Goal: Navigation & Orientation: Go to known website

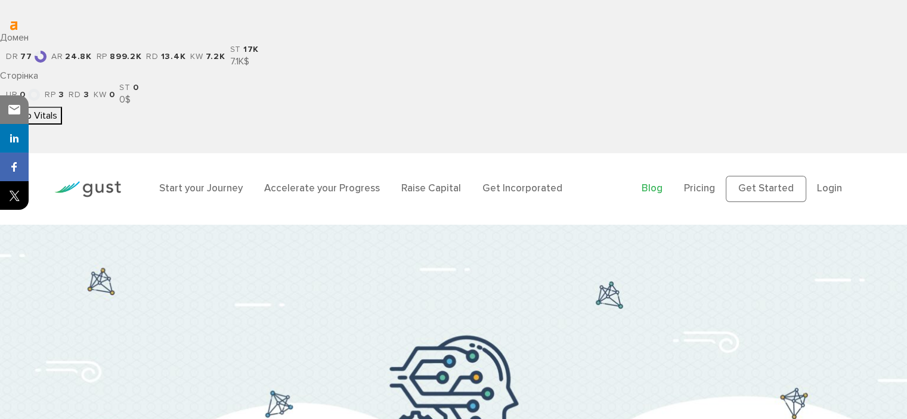
click at [656, 183] on link "Blog" at bounding box center [652, 189] width 21 height 12
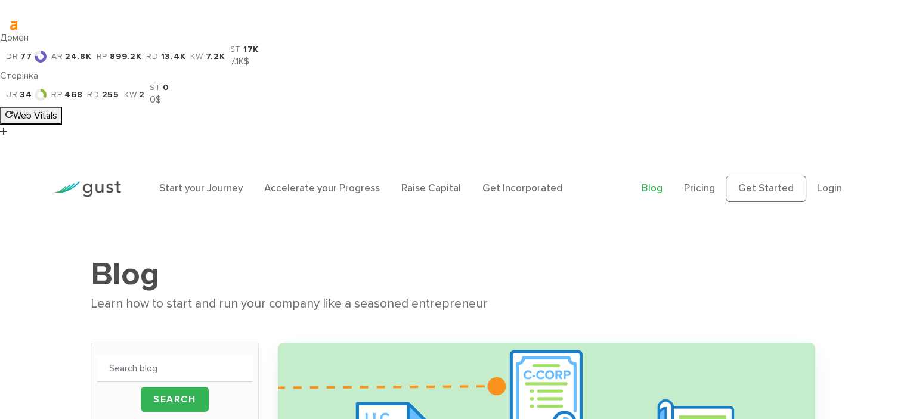
click at [96, 169] on div at bounding box center [87, 189] width 85 height 41
click at [88, 181] on img at bounding box center [87, 189] width 67 height 16
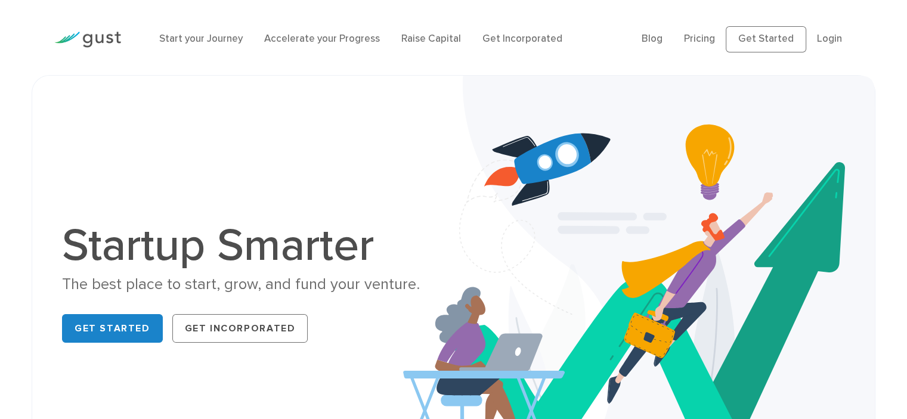
scroll to position [477, 0]
